Goal: Information Seeking & Learning: Learn about a topic

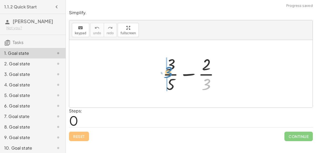
drag, startPoint x: 201, startPoint y: 83, endPoint x: 163, endPoint y: 71, distance: 39.3
click at [163, 71] on div at bounding box center [193, 73] width 66 height 41
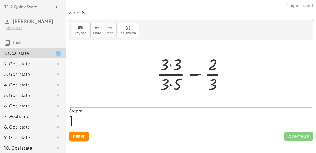
click at [169, 78] on div at bounding box center [193, 73] width 79 height 41
click at [172, 85] on div at bounding box center [193, 73] width 79 height 41
drag, startPoint x: 172, startPoint y: 87, endPoint x: 177, endPoint y: 86, distance: 5.1
click at [177, 86] on div at bounding box center [193, 73] width 79 height 41
click at [85, 135] on span "Reset" at bounding box center [79, 136] width 12 height 5
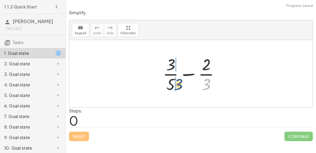
drag, startPoint x: 205, startPoint y: 86, endPoint x: 177, endPoint y: 86, distance: 28.5
click at [177, 86] on div at bounding box center [193, 73] width 66 height 41
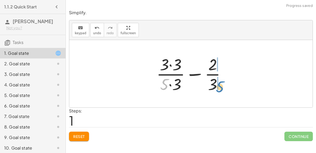
drag, startPoint x: 165, startPoint y: 86, endPoint x: 220, endPoint y: 87, distance: 54.8
click at [220, 87] on div at bounding box center [193, 73] width 79 height 41
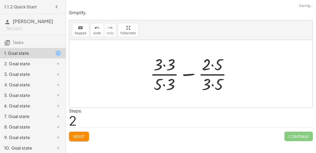
click at [216, 87] on div at bounding box center [193, 73] width 91 height 41
click at [211, 67] on div at bounding box center [193, 73] width 91 height 41
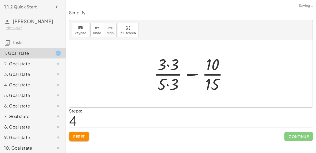
click at [172, 65] on div at bounding box center [193, 73] width 84 height 41
click at [171, 79] on div at bounding box center [193, 73] width 83 height 41
click at [168, 84] on div at bounding box center [193, 73] width 83 height 41
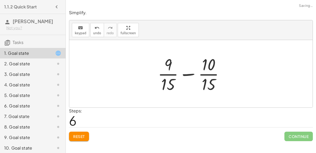
click at [185, 71] on div at bounding box center [193, 73] width 76 height 41
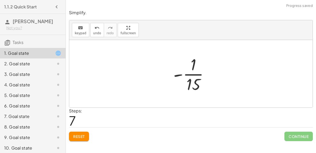
click at [195, 85] on div at bounding box center [193, 73] width 45 height 41
drag, startPoint x: 195, startPoint y: 85, endPoint x: 175, endPoint y: 71, distance: 24.4
click at [175, 71] on div at bounding box center [193, 73] width 45 height 41
drag, startPoint x: 181, startPoint y: 74, endPoint x: 211, endPoint y: 79, distance: 31.3
click at [211, 79] on div at bounding box center [193, 73] width 45 height 41
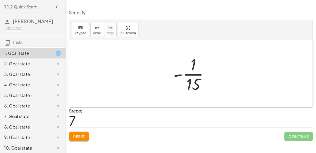
click at [182, 75] on div at bounding box center [193, 73] width 45 height 41
click at [193, 76] on div at bounding box center [193, 73] width 45 height 41
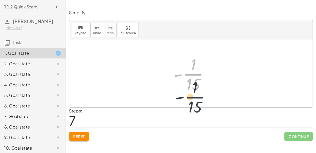
drag, startPoint x: 191, startPoint y: 71, endPoint x: 192, endPoint y: 91, distance: 20.6
click at [192, 91] on div at bounding box center [193, 73] width 45 height 41
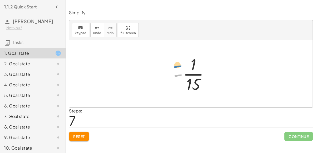
drag, startPoint x: 181, startPoint y: 75, endPoint x: 180, endPoint y: 64, distance: 10.9
click at [180, 64] on div at bounding box center [193, 73] width 45 height 41
drag, startPoint x: 178, startPoint y: 72, endPoint x: 197, endPoint y: 65, distance: 20.7
click at [197, 65] on div at bounding box center [193, 73] width 45 height 41
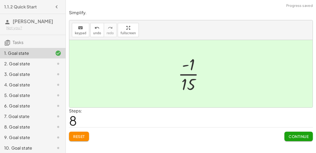
click at [306, 140] on button "Continue" at bounding box center [299, 136] width 28 height 9
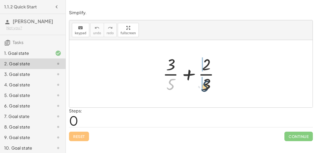
drag, startPoint x: 177, startPoint y: 81, endPoint x: 218, endPoint y: 83, distance: 41.2
click at [218, 83] on div at bounding box center [193, 73] width 66 height 41
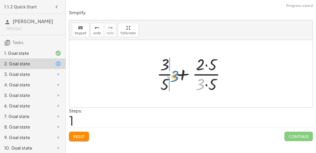
drag, startPoint x: 201, startPoint y: 83, endPoint x: 172, endPoint y: 74, distance: 29.8
click at [172, 74] on div at bounding box center [193, 73] width 78 height 41
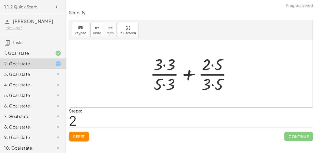
click at [160, 83] on div at bounding box center [193, 73] width 91 height 41
click at [166, 82] on div at bounding box center [193, 73] width 91 height 41
click at [164, 70] on div at bounding box center [193, 73] width 91 height 41
click at [165, 65] on div at bounding box center [193, 73] width 91 height 41
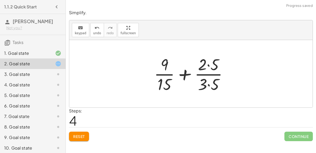
click at [204, 66] on div at bounding box center [193, 73] width 83 height 41
click at [209, 69] on div at bounding box center [193, 73] width 83 height 41
click at [209, 68] on div at bounding box center [193, 73] width 83 height 41
click at [207, 86] on div at bounding box center [193, 73] width 83 height 41
click at [207, 83] on div at bounding box center [193, 73] width 83 height 41
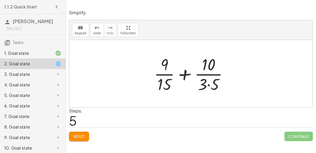
click at [208, 84] on div at bounding box center [193, 73] width 83 height 41
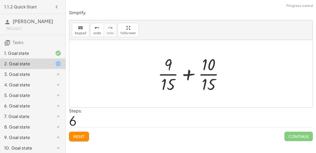
click at [189, 78] on div at bounding box center [193, 73] width 76 height 41
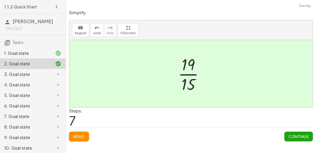
click at [192, 78] on div at bounding box center [193, 73] width 35 height 41
click at [290, 134] on span "Continue" at bounding box center [299, 136] width 20 height 5
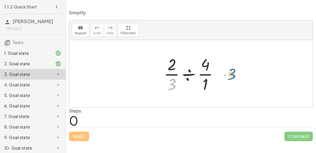
drag, startPoint x: 176, startPoint y: 85, endPoint x: 234, endPoint y: 75, distance: 59.4
click at [234, 75] on div "· 3 · · 2 · 3 ÷ · 4 · 1" at bounding box center [191, 73] width 244 height 67
drag, startPoint x: 205, startPoint y: 83, endPoint x: 213, endPoint y: 86, distance: 8.2
click at [213, 86] on div at bounding box center [193, 73] width 64 height 41
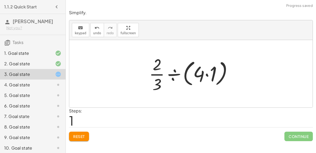
click at [204, 80] on div at bounding box center [193, 73] width 93 height 41
click at [205, 77] on div at bounding box center [193, 73] width 93 height 41
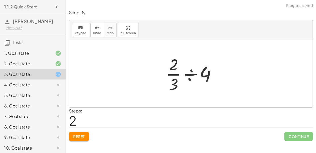
click at [183, 79] on div at bounding box center [193, 73] width 60 height 41
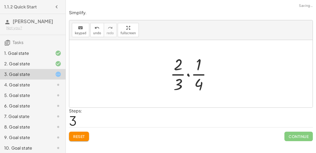
click at [187, 77] on div at bounding box center [193, 73] width 51 height 41
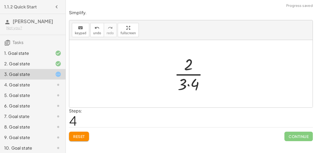
click at [189, 80] on div at bounding box center [193, 73] width 43 height 41
click at [183, 73] on div at bounding box center [194, 73] width 36 height 41
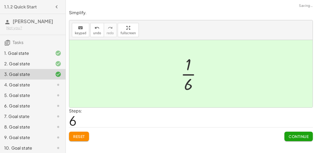
click at [297, 135] on span "Continue" at bounding box center [299, 136] width 20 height 5
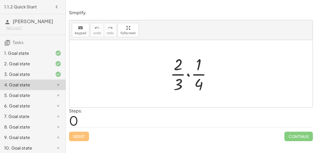
click at [189, 82] on div at bounding box center [193, 73] width 51 height 41
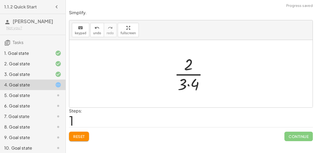
click at [191, 82] on div at bounding box center [193, 73] width 43 height 41
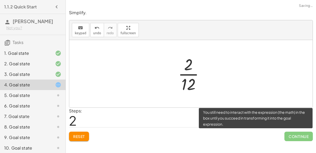
click at [288, 137] on span "Continue" at bounding box center [299, 136] width 28 height 9
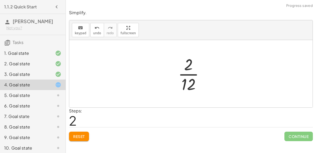
click at [190, 74] on div at bounding box center [194, 73] width 36 height 41
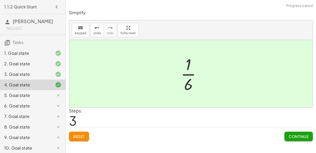
click at [0, 0] on div "Simplify. keyboard keypad undo undo redo redo fullscreen · · 2 · 3 · · 1 · 4 · …" at bounding box center [0, 0] width 0 height 0
click at [300, 140] on button "Continue" at bounding box center [299, 136] width 28 height 9
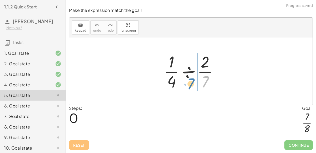
drag, startPoint x: 201, startPoint y: 82, endPoint x: 212, endPoint y: 83, distance: 10.8
click at [212, 83] on div at bounding box center [193, 71] width 64 height 41
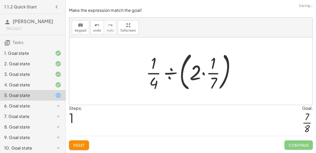
click at [82, 143] on button "Reset" at bounding box center [79, 144] width 20 height 9
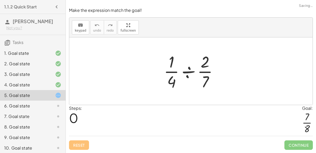
click at [189, 77] on div at bounding box center [193, 71] width 64 height 41
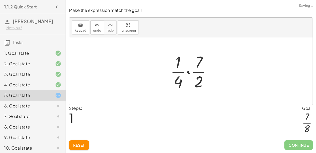
click at [188, 76] on div at bounding box center [193, 71] width 51 height 41
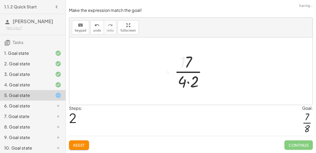
click at [189, 80] on div at bounding box center [193, 71] width 42 height 41
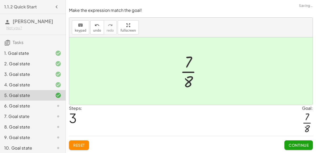
click at [299, 147] on span "Continue" at bounding box center [299, 145] width 20 height 5
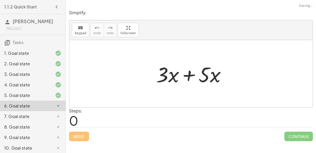
click at [299, 147] on div "Simplify. keyboard keypad undo undo redo redo fullscreen + · 3 · 5 − · 2 · 3 + …" at bounding box center [191, 76] width 250 height 153
click at [181, 78] on div at bounding box center [193, 73] width 79 height 27
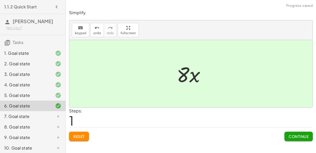
click at [296, 135] on span "Continue" at bounding box center [299, 136] width 20 height 5
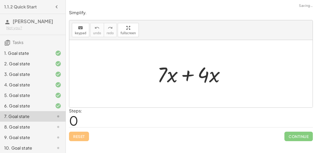
click at [192, 77] on div at bounding box center [193, 73] width 77 height 27
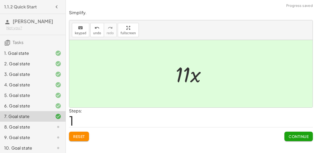
click at [302, 133] on button "Continue" at bounding box center [299, 136] width 28 height 9
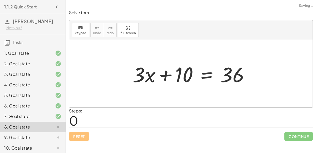
click at [208, 78] on div at bounding box center [193, 73] width 126 height 27
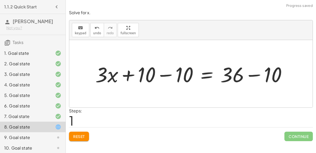
click at [138, 84] on div at bounding box center [193, 73] width 201 height 27
click at [161, 79] on div at bounding box center [193, 73] width 201 height 27
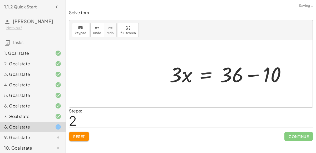
click at [242, 77] on div at bounding box center [230, 73] width 126 height 27
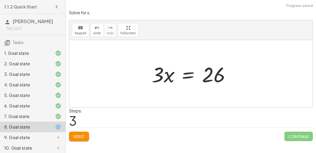
click at [189, 75] on div at bounding box center [193, 73] width 88 height 27
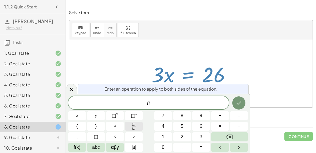
click at [140, 124] on button "Fraction" at bounding box center [134, 126] width 18 height 9
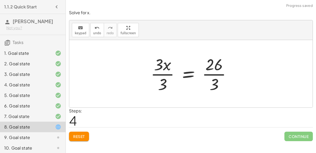
click at [156, 79] on div at bounding box center [193, 73] width 90 height 41
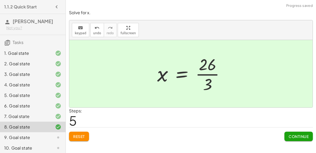
click at [213, 76] on div at bounding box center [193, 73] width 77 height 41
click at [211, 78] on div at bounding box center [193, 73] width 77 height 41
click at [301, 139] on button "Continue" at bounding box center [299, 136] width 28 height 9
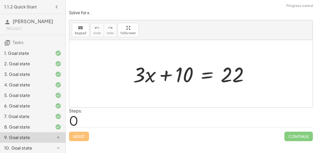
click at [206, 74] on div at bounding box center [192, 73] width 125 height 27
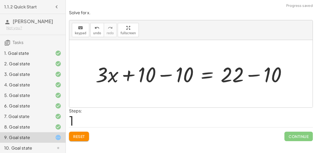
click at [162, 76] on div at bounding box center [193, 73] width 201 height 27
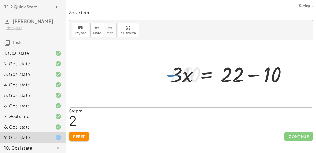
click at [241, 72] on div at bounding box center [230, 73] width 125 height 27
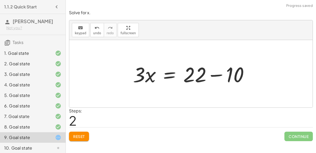
click at [225, 73] on div at bounding box center [192, 73] width 125 height 27
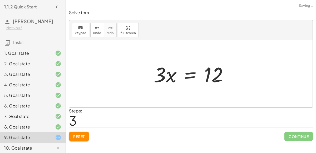
click at [189, 78] on div at bounding box center [193, 73] width 84 height 27
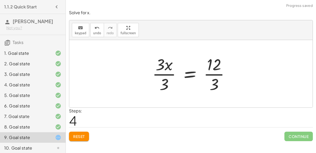
click at [171, 80] on div at bounding box center [193, 73] width 87 height 41
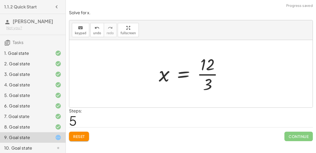
click at [211, 80] on div at bounding box center [193, 73] width 74 height 41
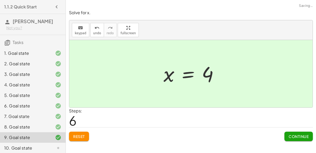
click at [292, 139] on button "Continue" at bounding box center [299, 136] width 28 height 9
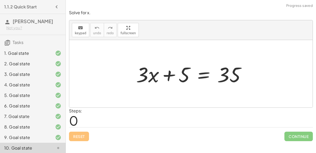
click at [204, 72] on div at bounding box center [193, 73] width 119 height 27
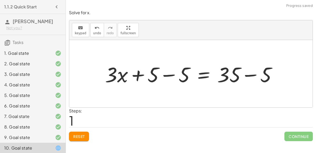
click at [160, 76] on div at bounding box center [193, 73] width 181 height 27
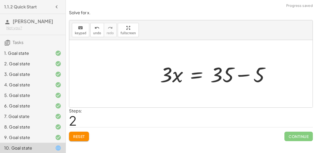
click at [241, 76] on div at bounding box center [217, 73] width 119 height 27
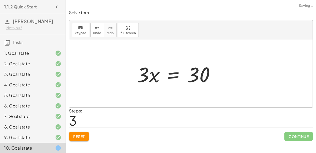
click at [177, 70] on div at bounding box center [177, 73] width 87 height 27
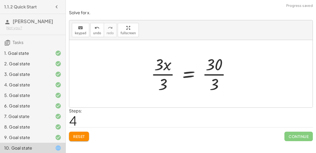
click at [163, 74] on div at bounding box center [193, 73] width 90 height 41
click at [212, 72] on div at bounding box center [200, 73] width 76 height 41
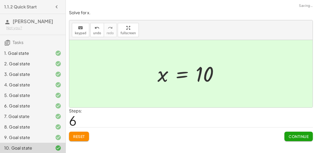
click at [306, 136] on span "Continue" at bounding box center [299, 136] width 20 height 5
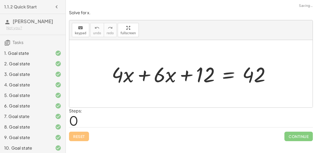
click at [140, 81] on div at bounding box center [193, 73] width 168 height 27
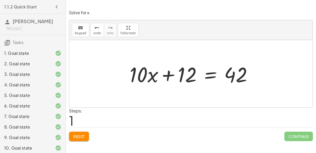
click at [205, 71] on div at bounding box center [193, 73] width 132 height 27
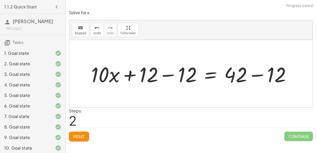
click at [162, 74] on div at bounding box center [193, 73] width 209 height 27
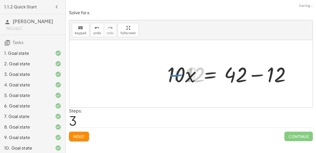
click at [262, 77] on div at bounding box center [231, 73] width 132 height 27
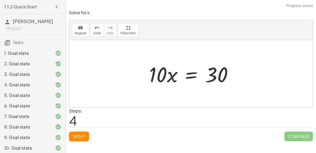
click at [191, 76] on div at bounding box center [193, 73] width 93 height 27
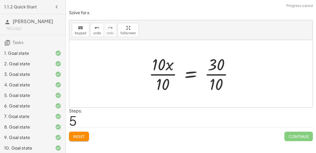
click at [160, 75] on div at bounding box center [193, 73] width 94 height 41
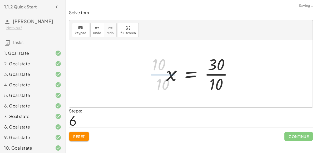
click at [220, 77] on div at bounding box center [202, 73] width 76 height 41
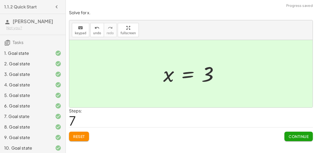
click at [285, 136] on button "Continue" at bounding box center [299, 136] width 28 height 9
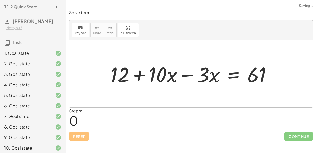
scroll to position [23, 0]
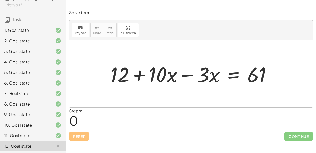
click at [149, 77] on div at bounding box center [193, 73] width 171 height 27
click at [184, 77] on div at bounding box center [193, 73] width 171 height 27
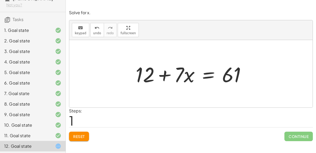
click at [210, 75] on div at bounding box center [193, 73] width 120 height 27
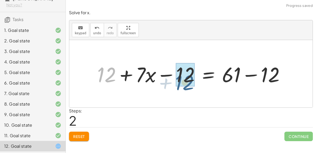
drag, startPoint x: 113, startPoint y: 70, endPoint x: 191, endPoint y: 77, distance: 78.9
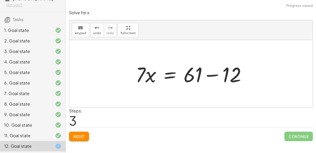
click at [213, 79] on div at bounding box center [193, 73] width 120 height 27
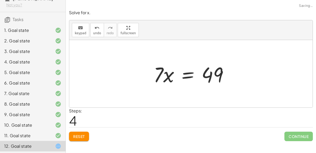
click at [180, 80] on div at bounding box center [193, 73] width 84 height 27
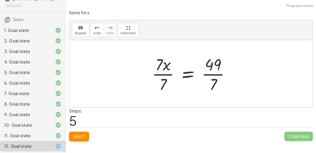
click at [212, 75] on div at bounding box center [192, 73] width 87 height 41
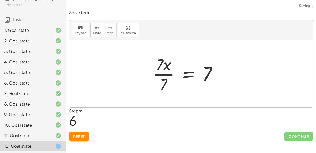
click at [173, 75] on div at bounding box center [187, 73] width 74 height 41
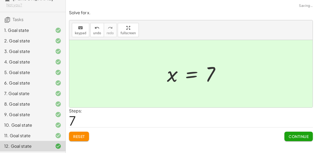
click at [298, 134] on span "Continue" at bounding box center [299, 136] width 20 height 5
